Goal: Task Accomplishment & Management: Manage account settings

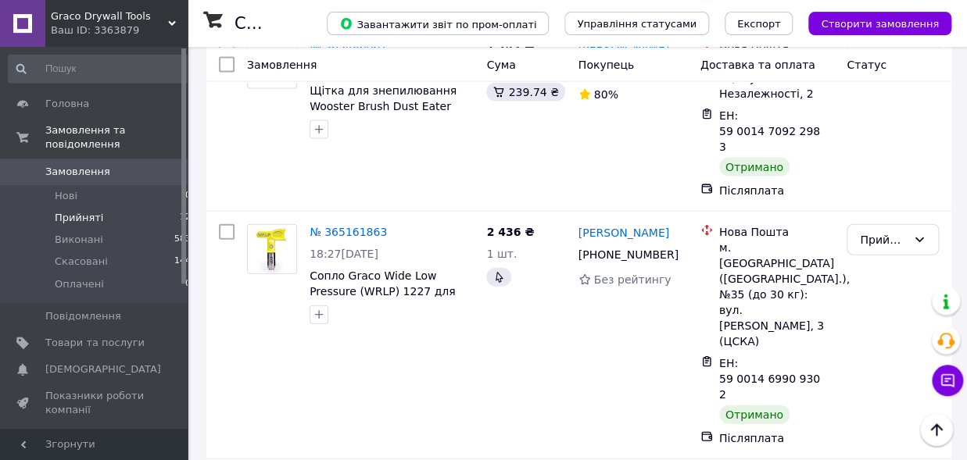
scroll to position [1203, 0]
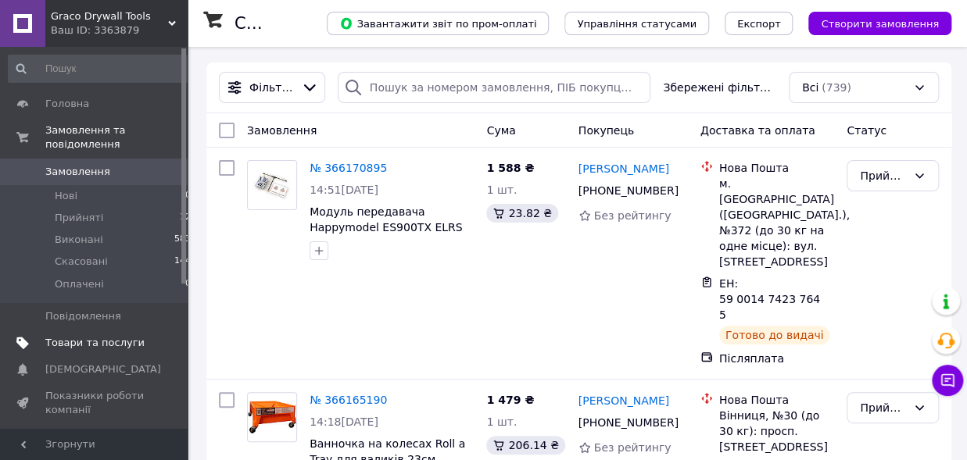
click at [76, 336] on span "Товари та послуги" at bounding box center [94, 343] width 99 height 14
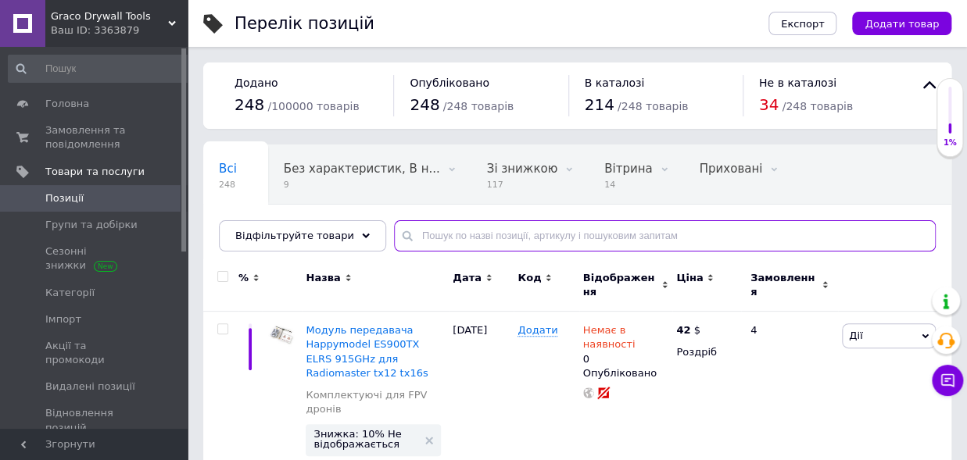
click at [417, 237] on input "text" at bounding box center [665, 235] width 542 height 31
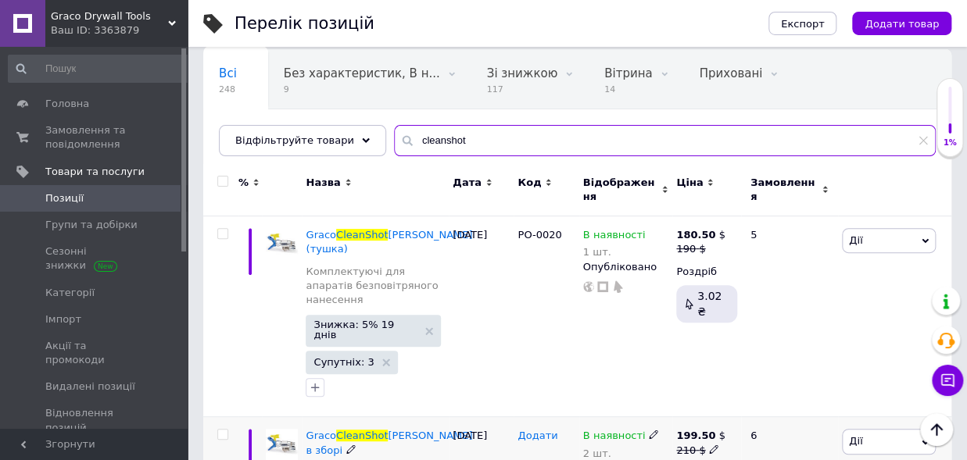
scroll to position [86, 0]
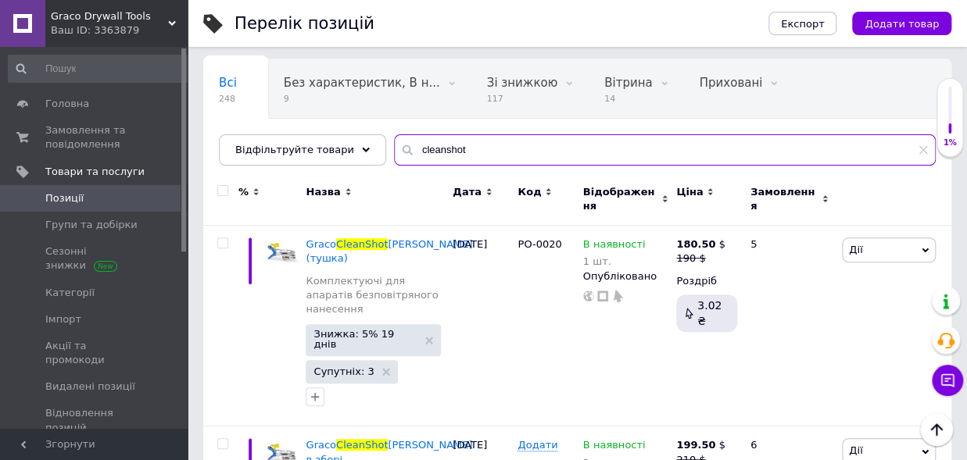
drag, startPoint x: 463, startPoint y: 152, endPoint x: 350, endPoint y: 151, distance: 113.3
click at [394, 151] on input "cleanshot" at bounding box center [665, 149] width 542 height 31
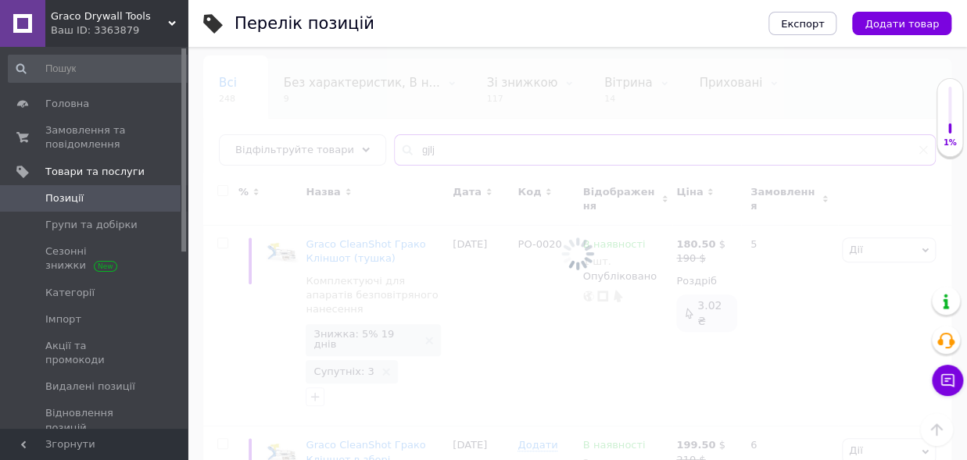
scroll to position [83, 0]
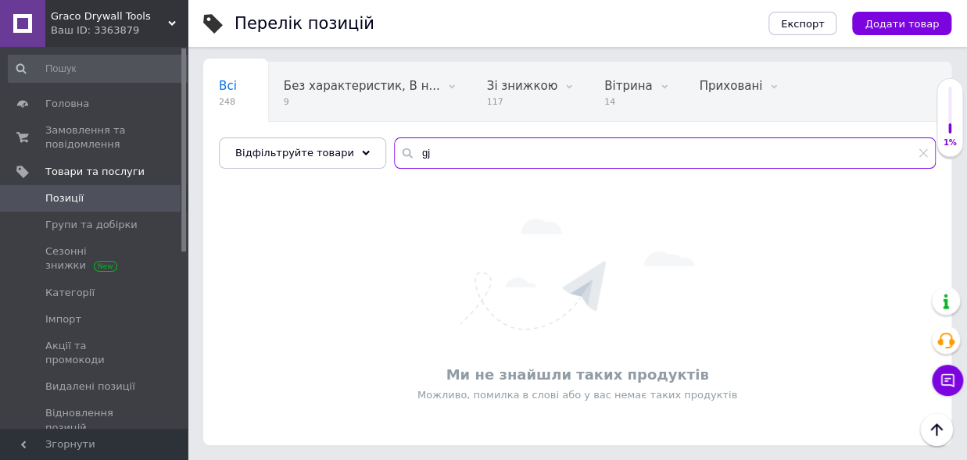
type input "g"
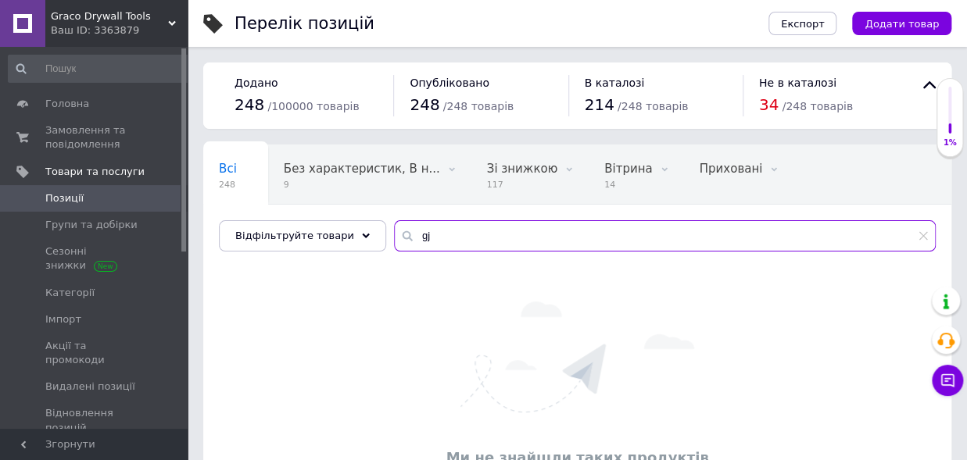
type input "g"
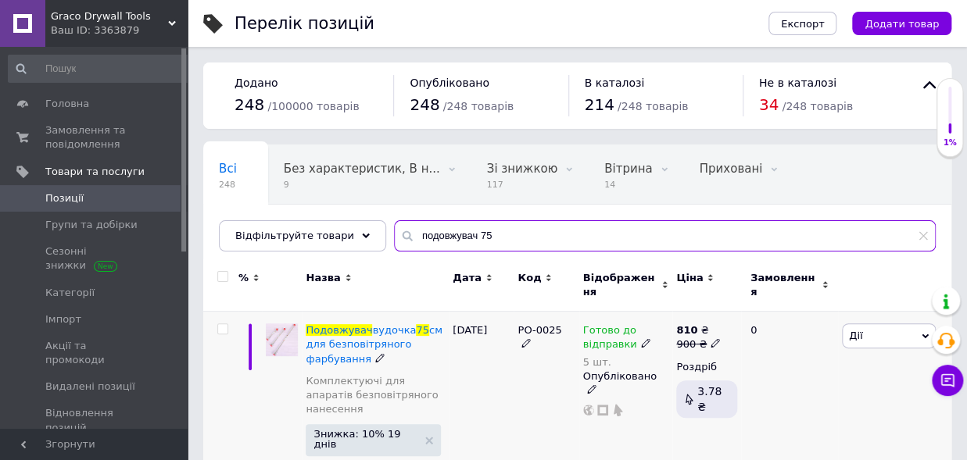
scroll to position [21, 0]
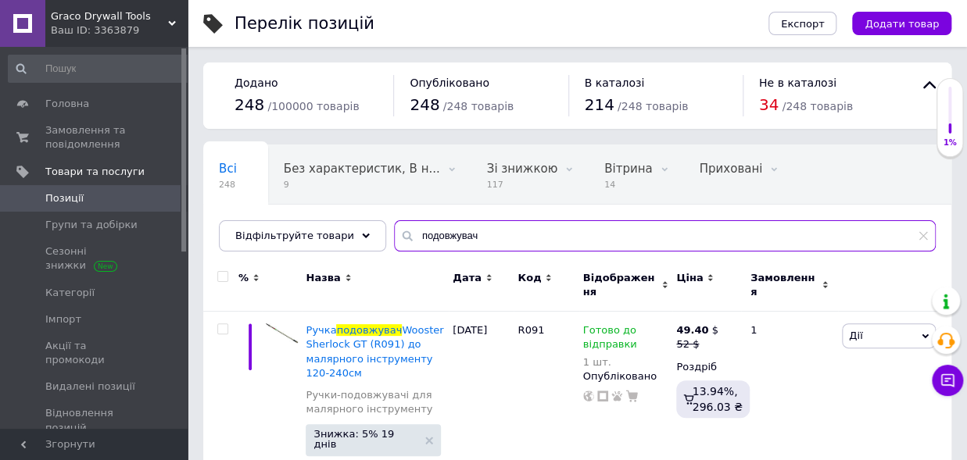
drag, startPoint x: 485, startPoint y: 236, endPoint x: 240, endPoint y: 266, distance: 247.3
click at [394, 252] on input "подовжувач" at bounding box center [665, 235] width 542 height 31
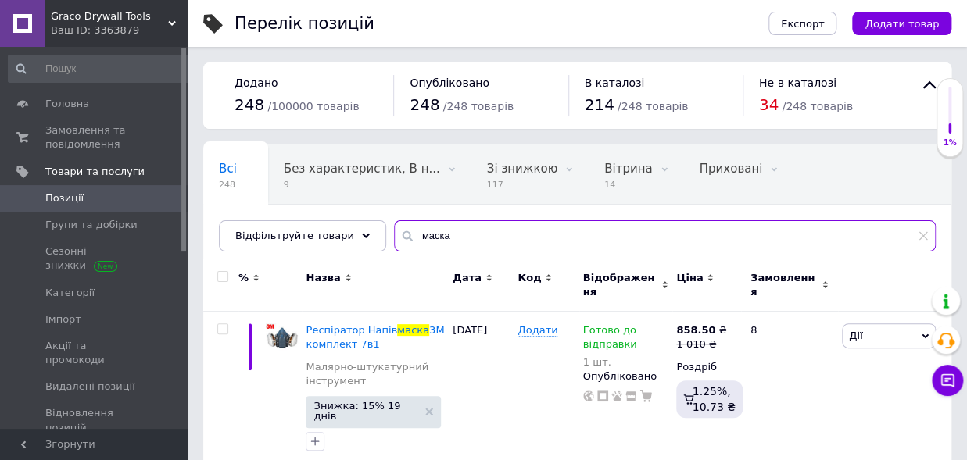
type input "маска"
